Goal: Transaction & Acquisition: Purchase product/service

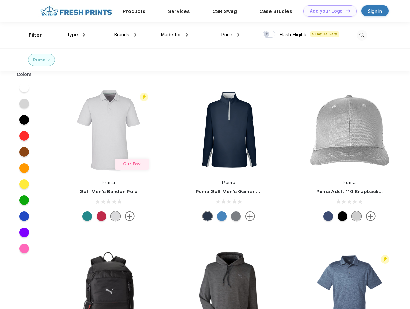
click at [328, 11] on link "Add your Logo Design Tool" at bounding box center [330, 10] width 53 height 11
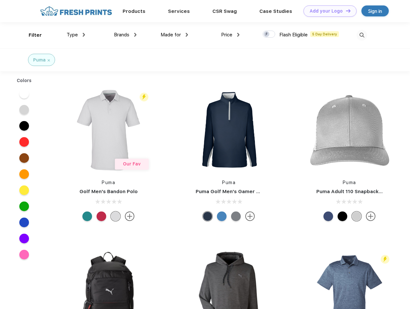
click at [0, 0] on div "Design Tool" at bounding box center [0, 0] width 0 height 0
click at [345, 11] on link "Add your Logo Design Tool" at bounding box center [330, 10] width 53 height 11
click at [31, 35] on div "Filter" at bounding box center [35, 35] width 13 height 7
click at [76, 35] on span "Type" at bounding box center [72, 35] width 11 height 6
click at [125, 35] on span "Brands" at bounding box center [121, 35] width 15 height 6
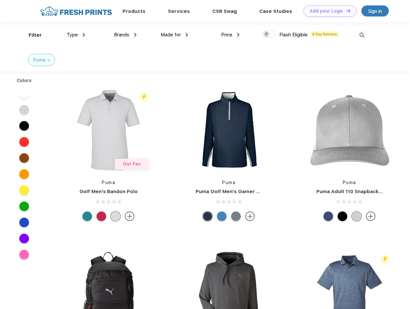
click at [175, 35] on span "Made for" at bounding box center [171, 35] width 20 height 6
click at [231, 35] on span "Price" at bounding box center [226, 35] width 11 height 6
click at [269, 34] on div at bounding box center [269, 34] width 13 height 7
click at [267, 34] on input "checkbox" at bounding box center [265, 32] width 4 height 4
click at [362, 35] on img at bounding box center [362, 35] width 11 height 11
